Goal: Find specific page/section: Find specific page/section

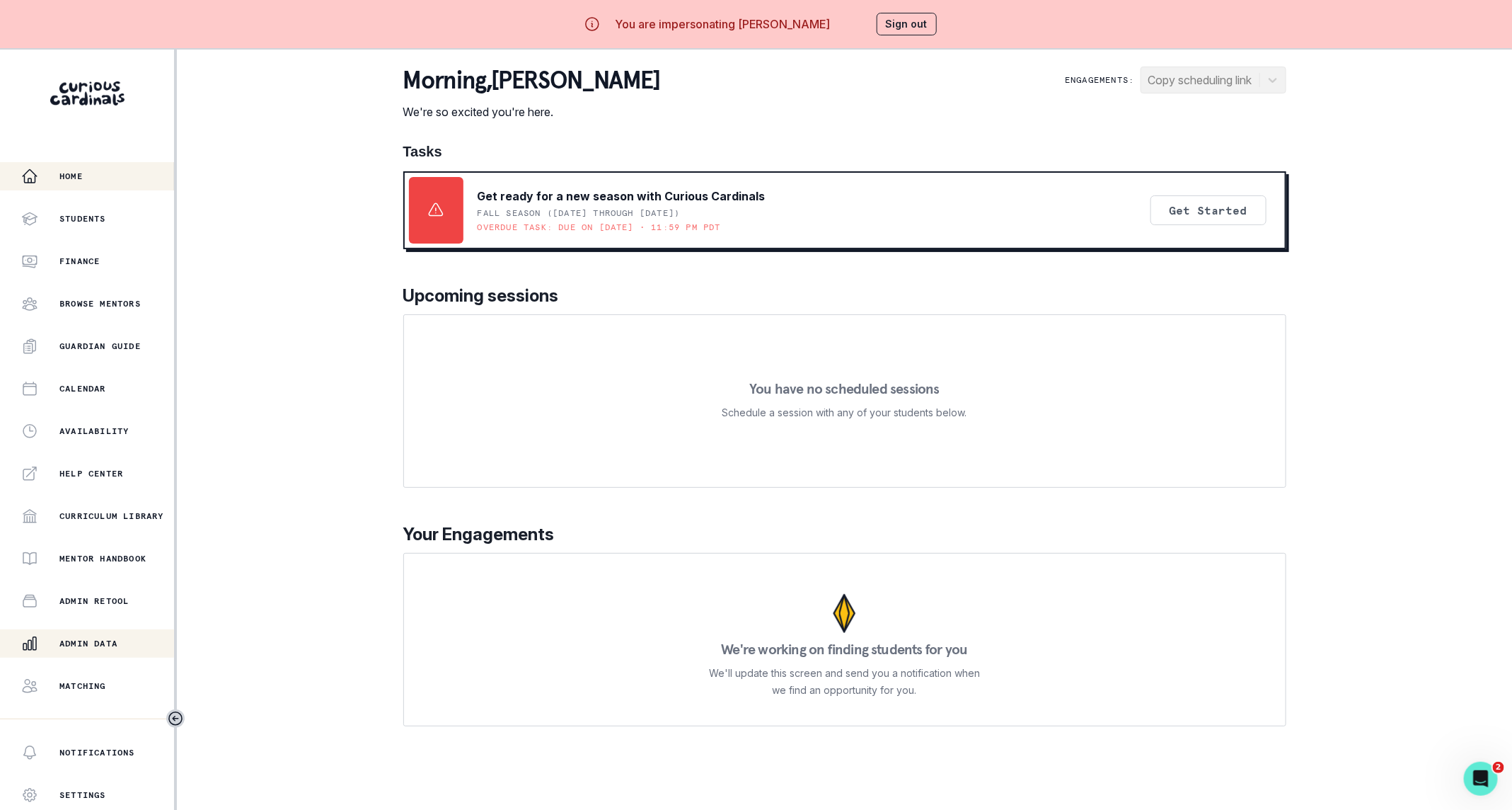
click at [92, 646] on p "Admin Data" at bounding box center [88, 643] width 58 height 11
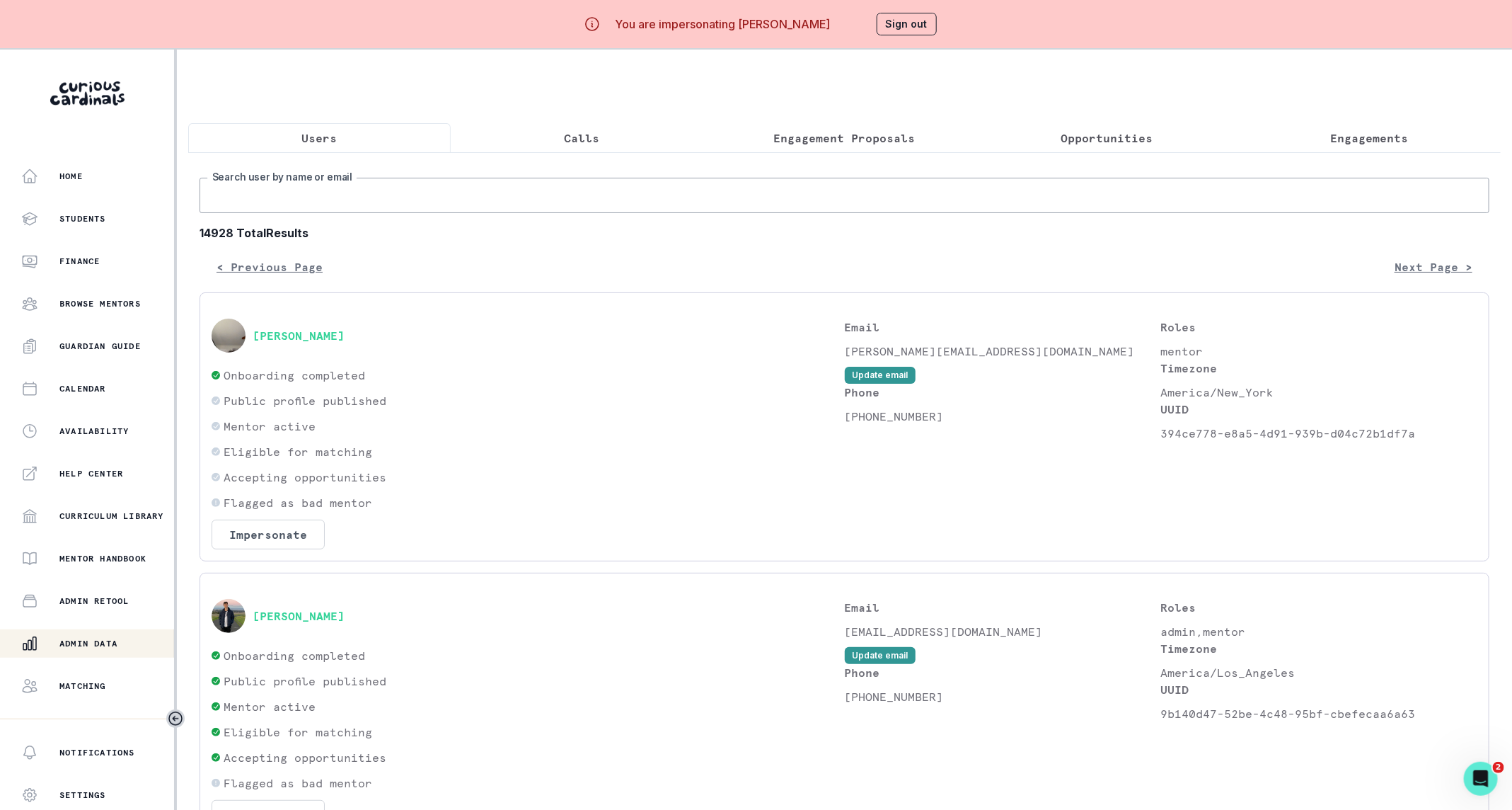
click at [499, 213] on input "Search user by name or email" at bounding box center [844, 195] width 1290 height 35
type input "[PERSON_NAME]"
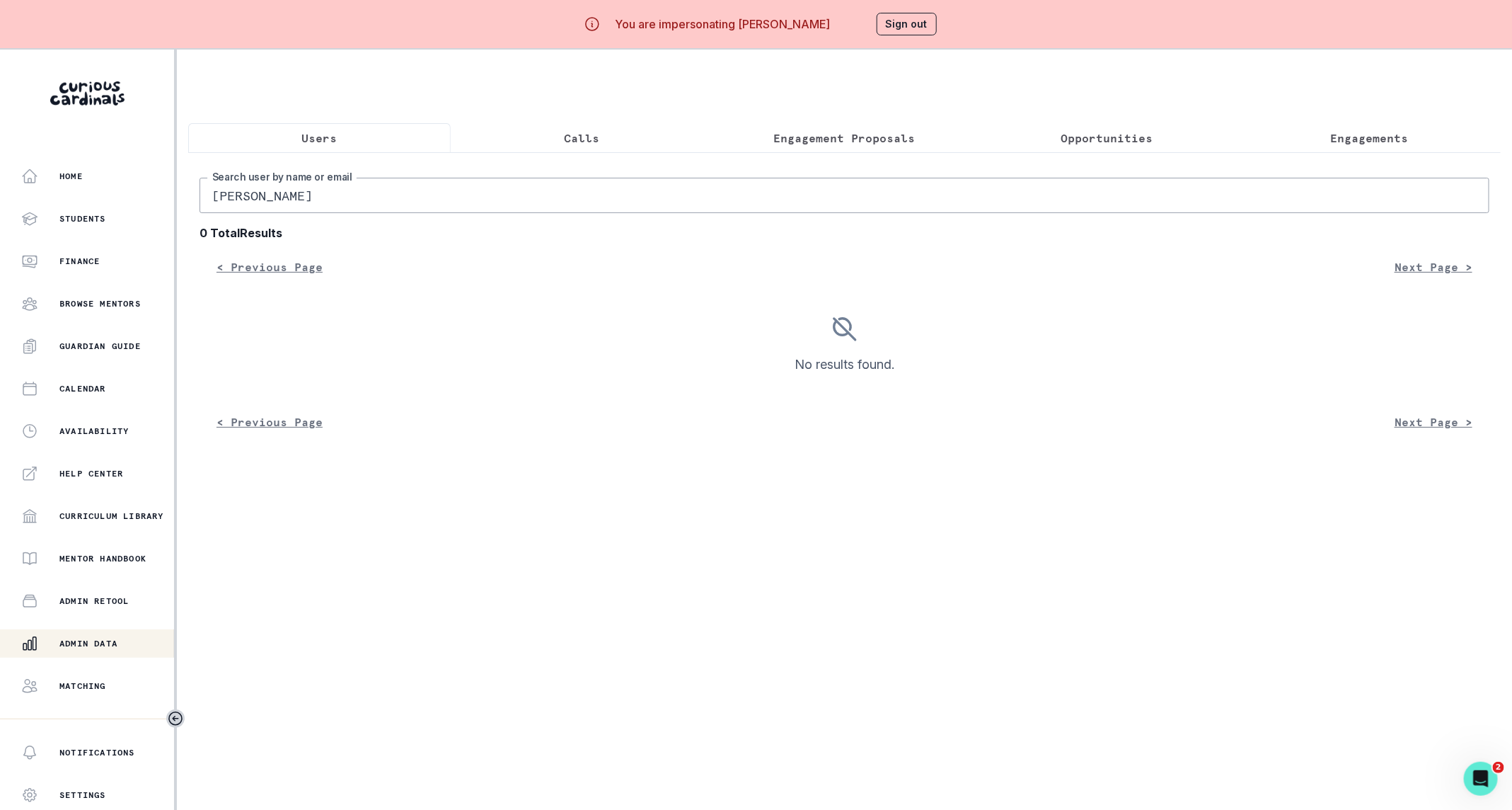
click at [235, 212] on input "[PERSON_NAME]" at bounding box center [844, 195] width 1290 height 35
type input "[PERSON_NAME]"
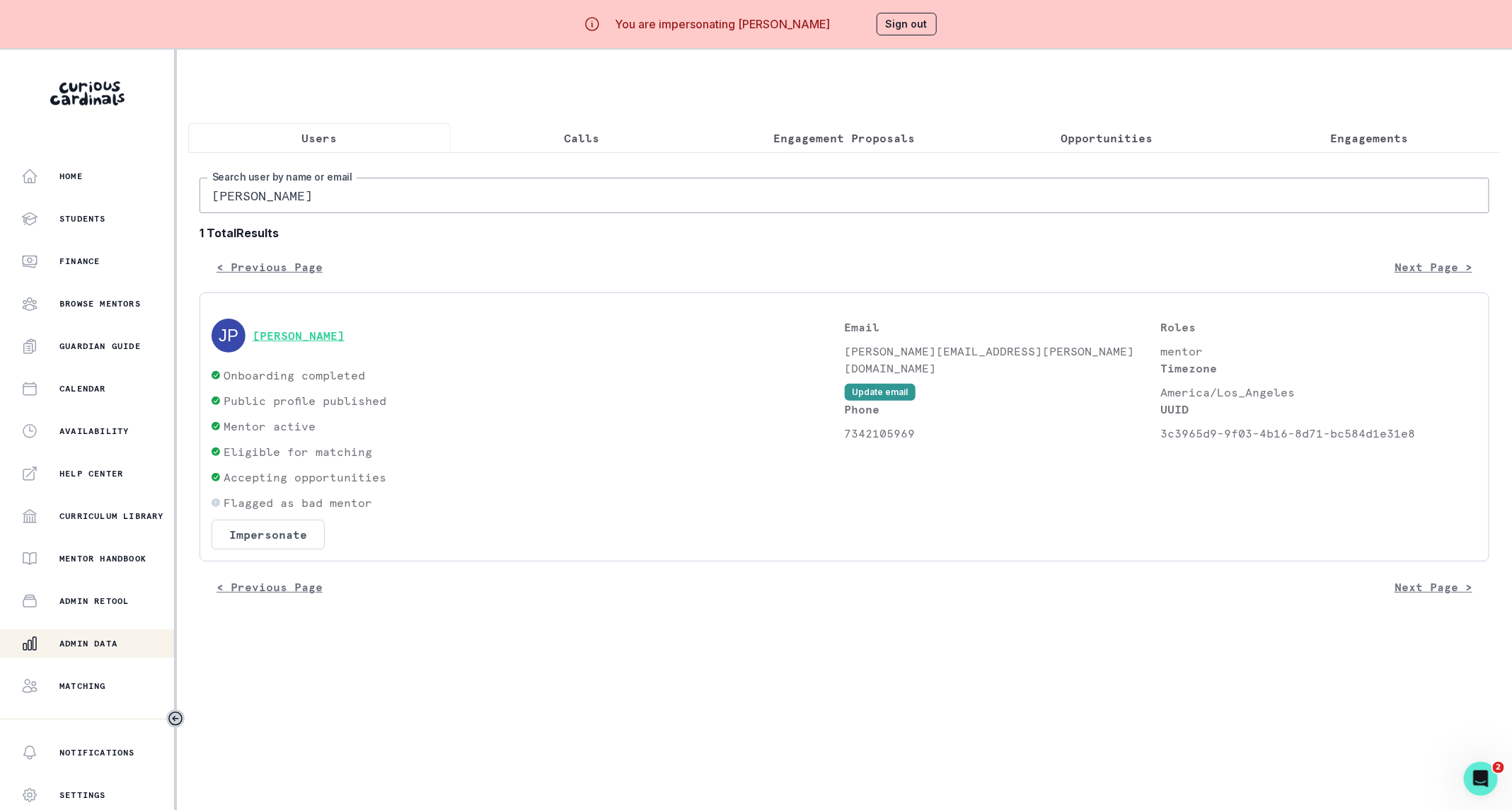
click at [330, 343] on button "[PERSON_NAME]" at bounding box center [298, 335] width 92 height 14
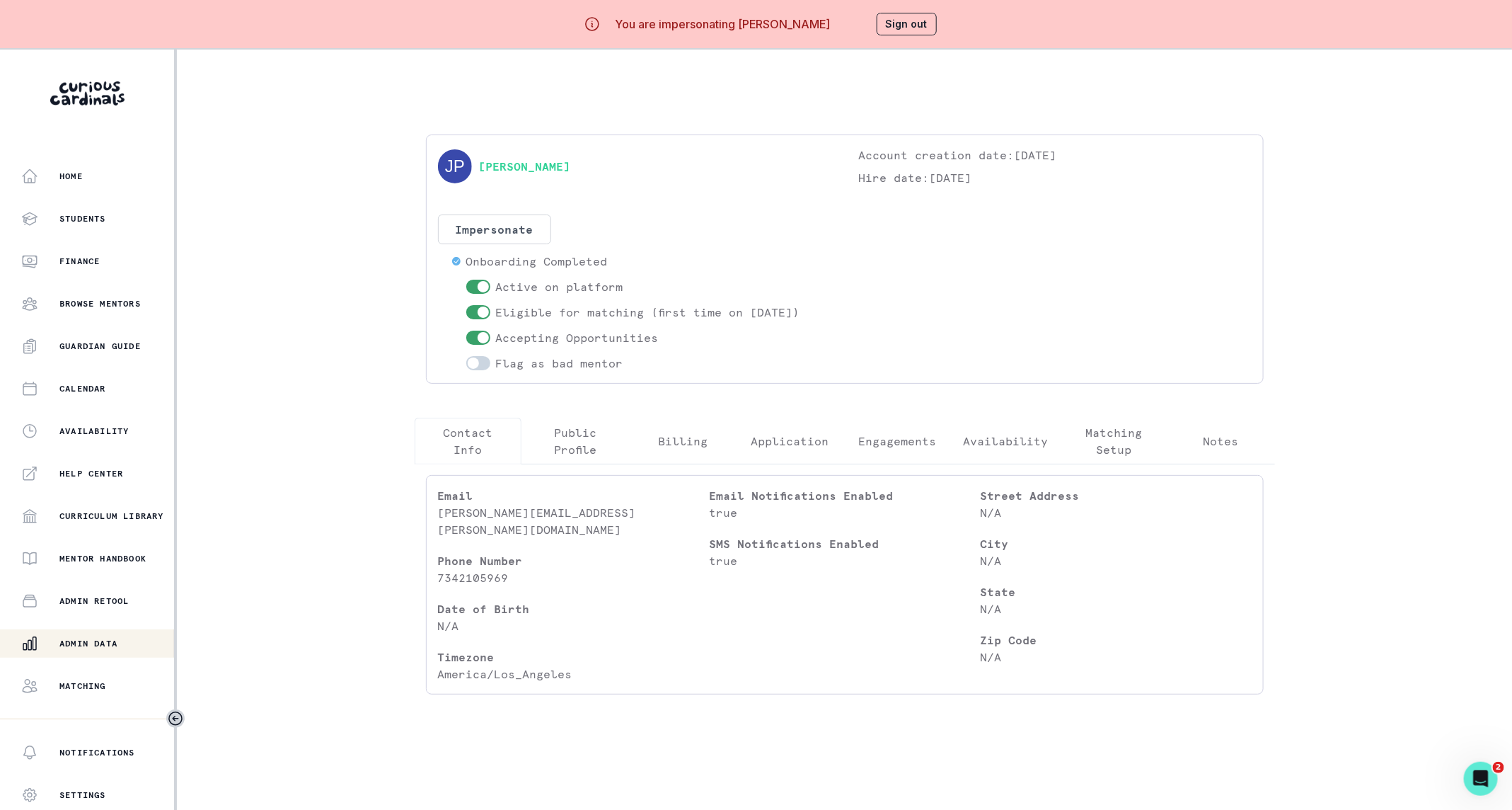
click at [900, 437] on p "Engagements" at bounding box center [898, 441] width 78 height 17
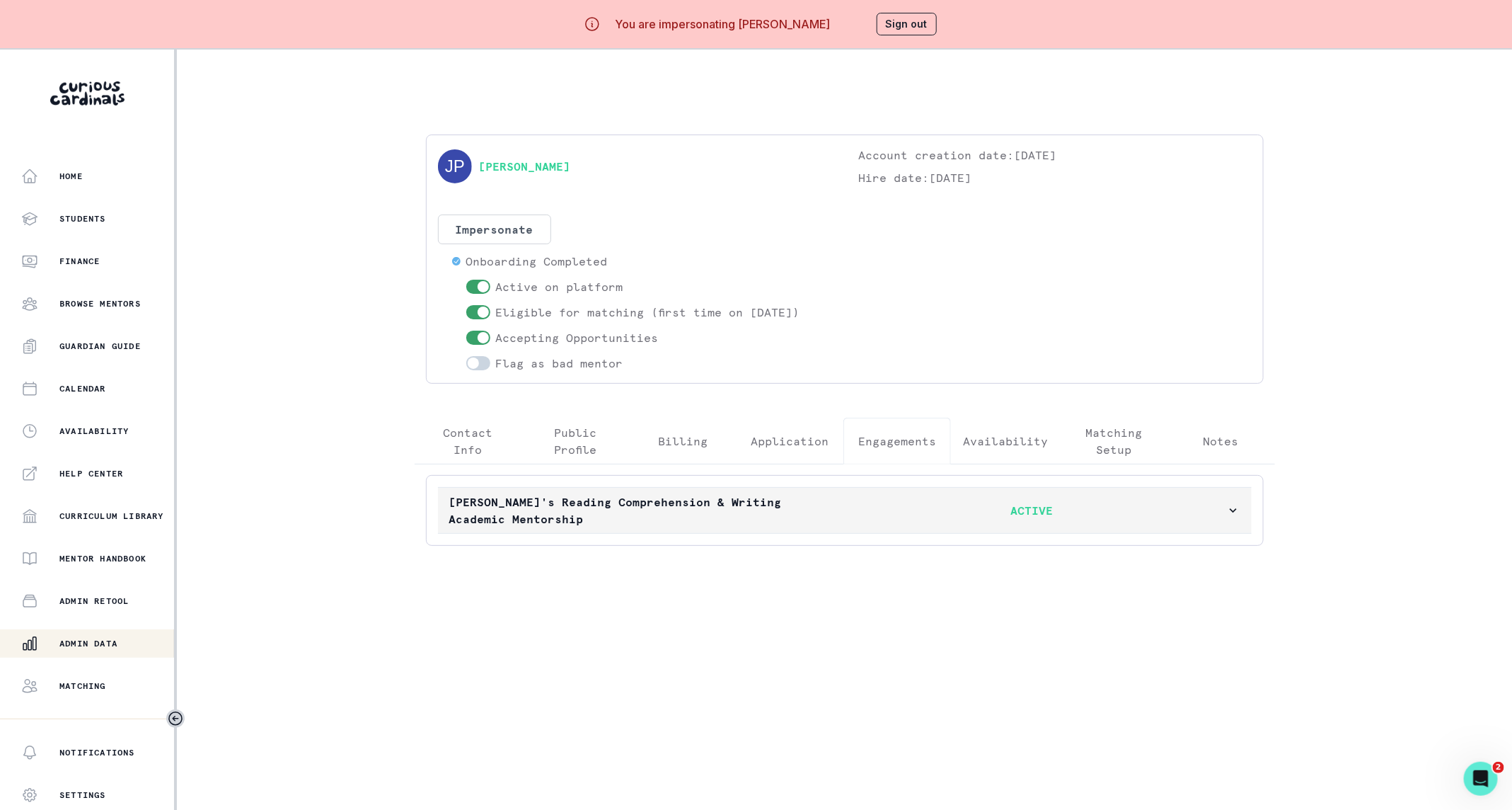
click at [915, 497] on button "[PERSON_NAME]'s Reading Comprehension & Writing Academic Mentorship ACTIVE" at bounding box center [844, 510] width 813 height 45
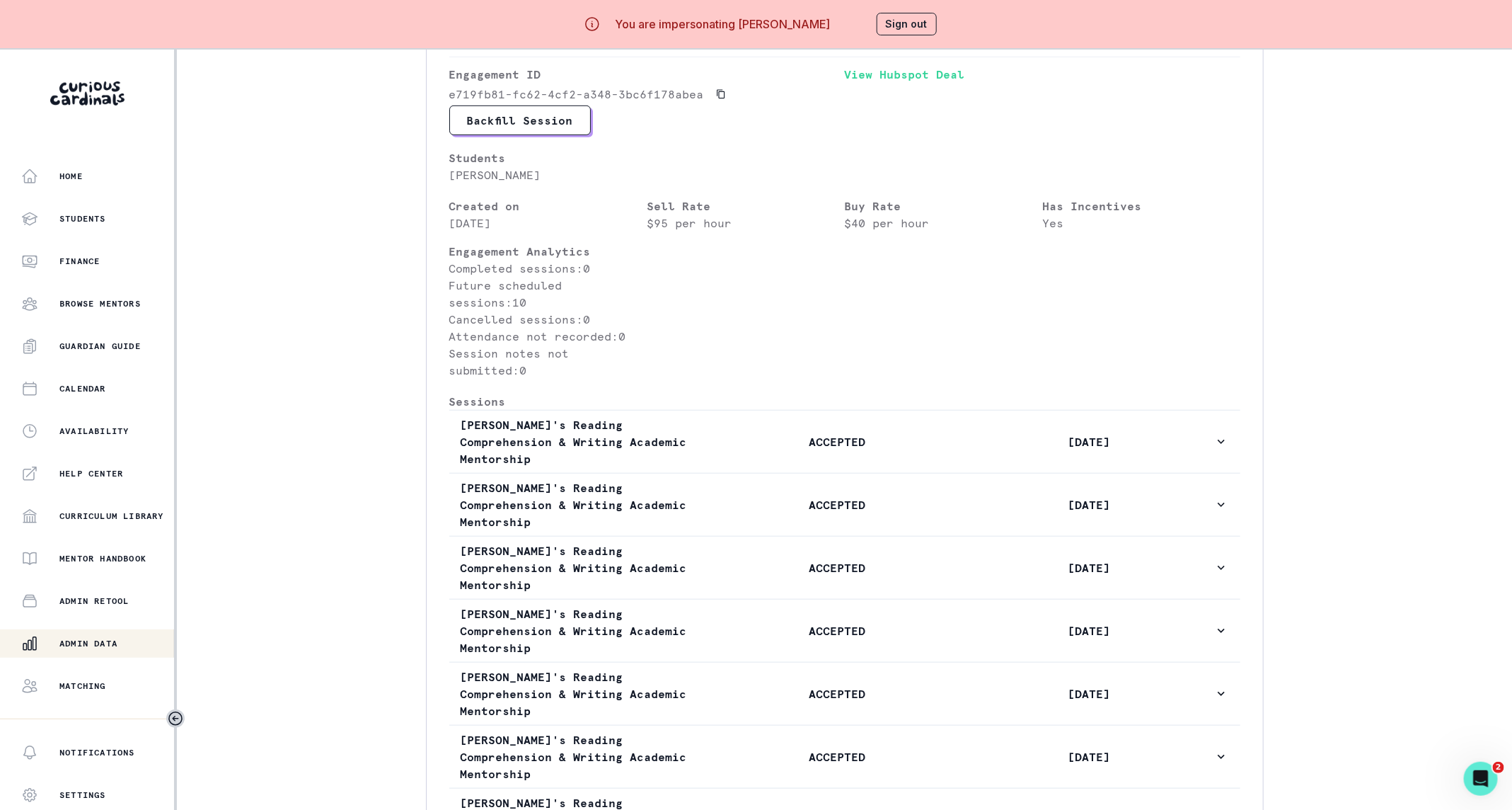
scroll to position [703, 0]
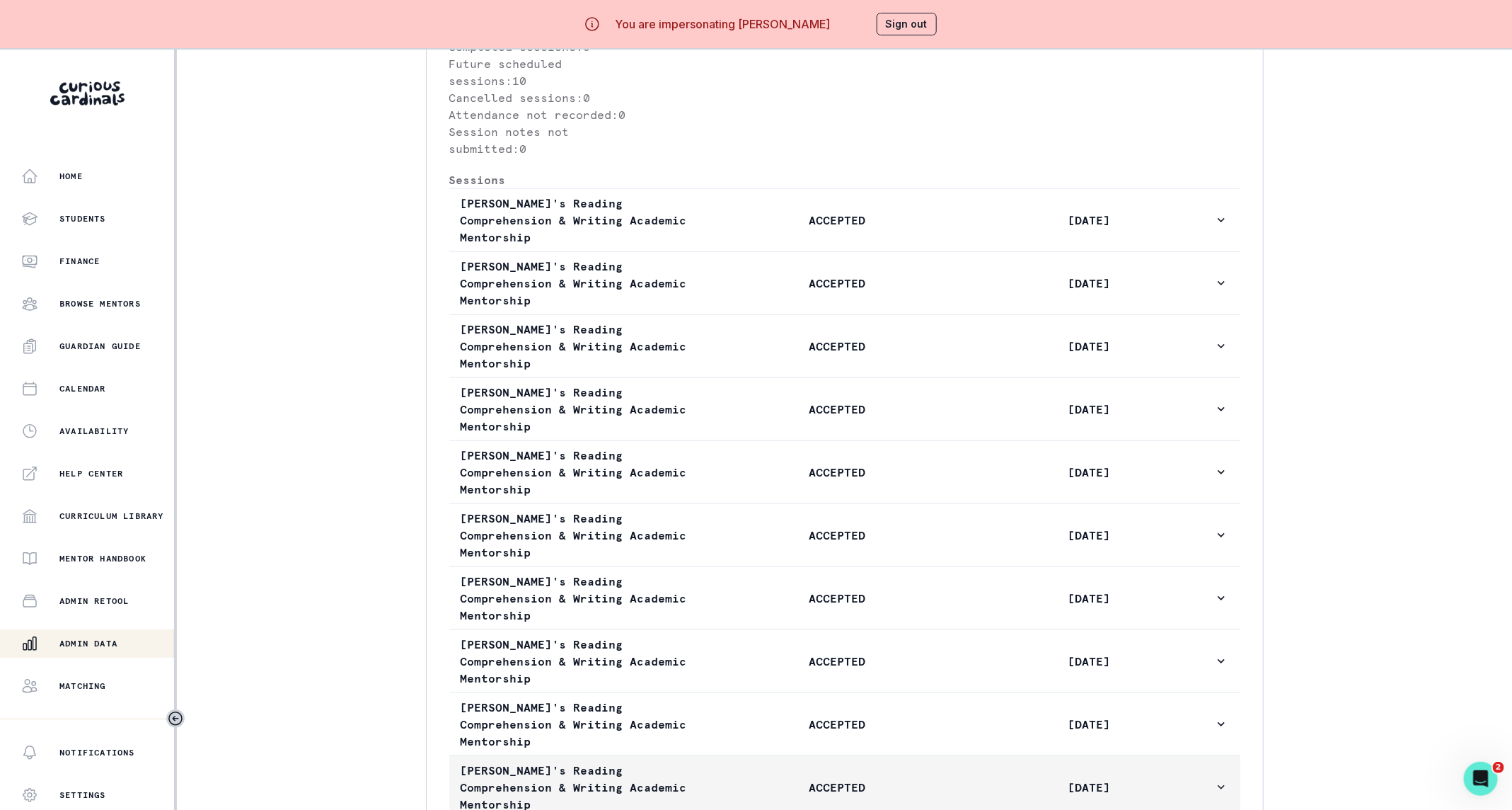
click at [1134, 778] on p "[DATE]" at bounding box center [1088, 787] width 251 height 17
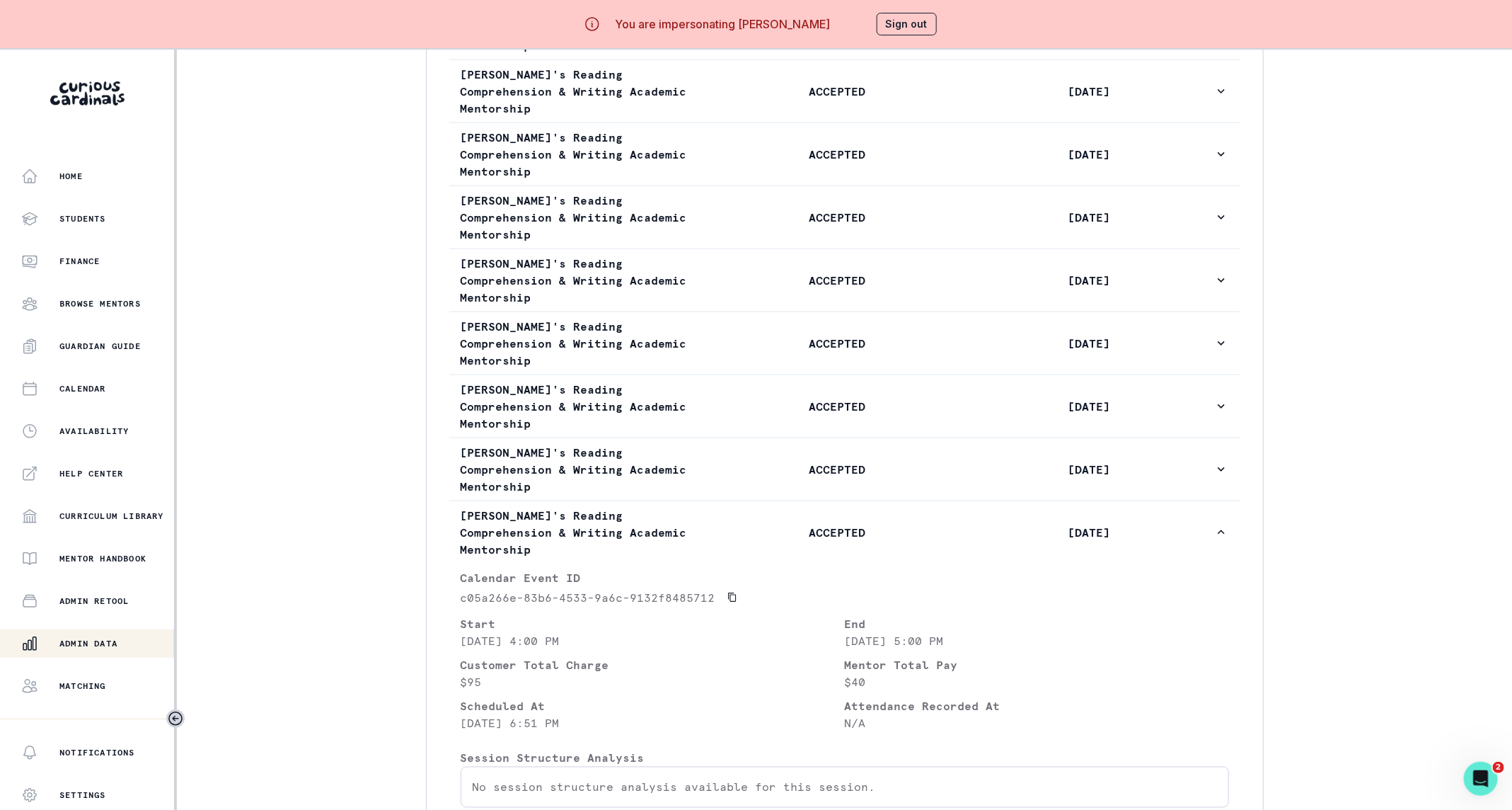
scroll to position [1068, 0]
